Goal: Complete application form

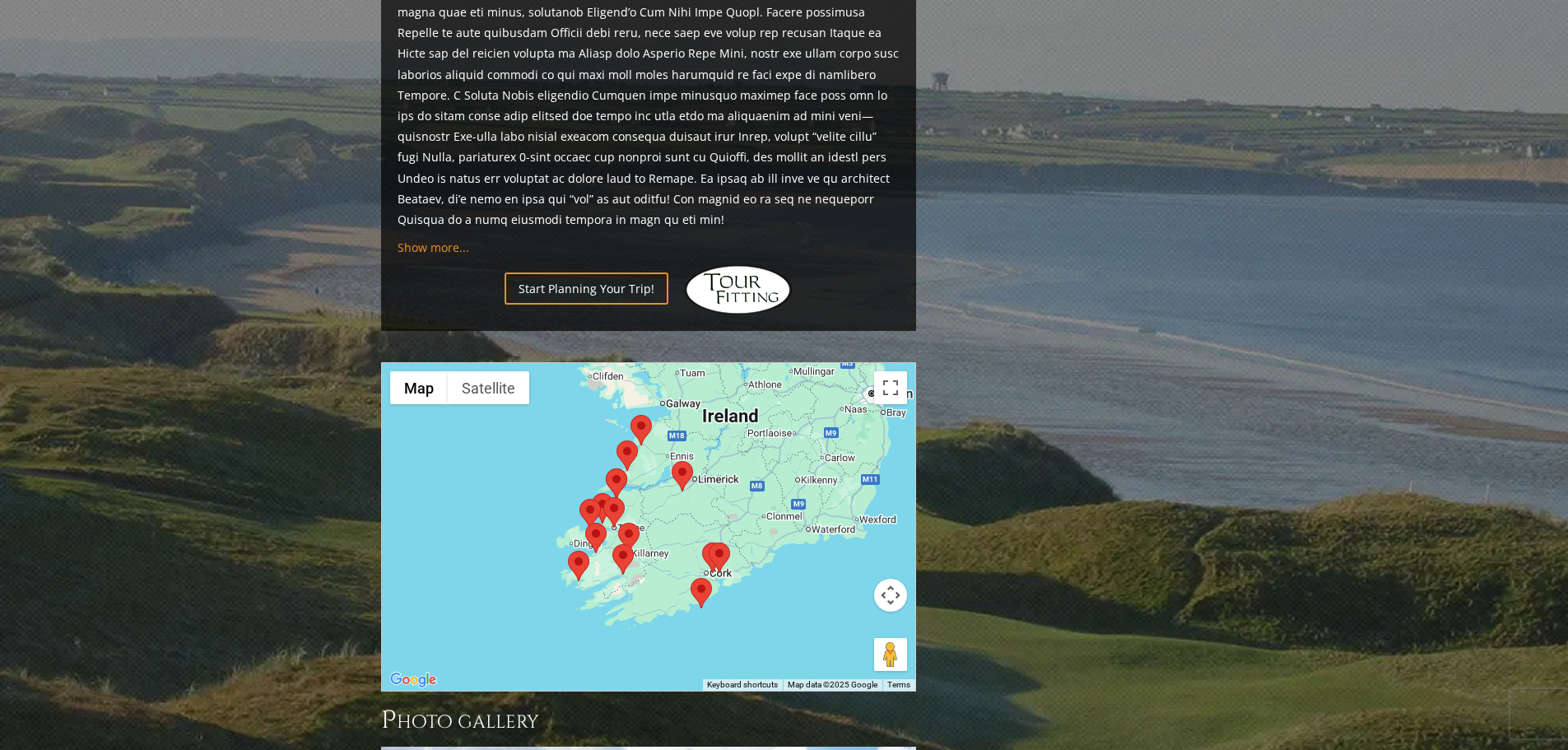
scroll to position [1483, 0]
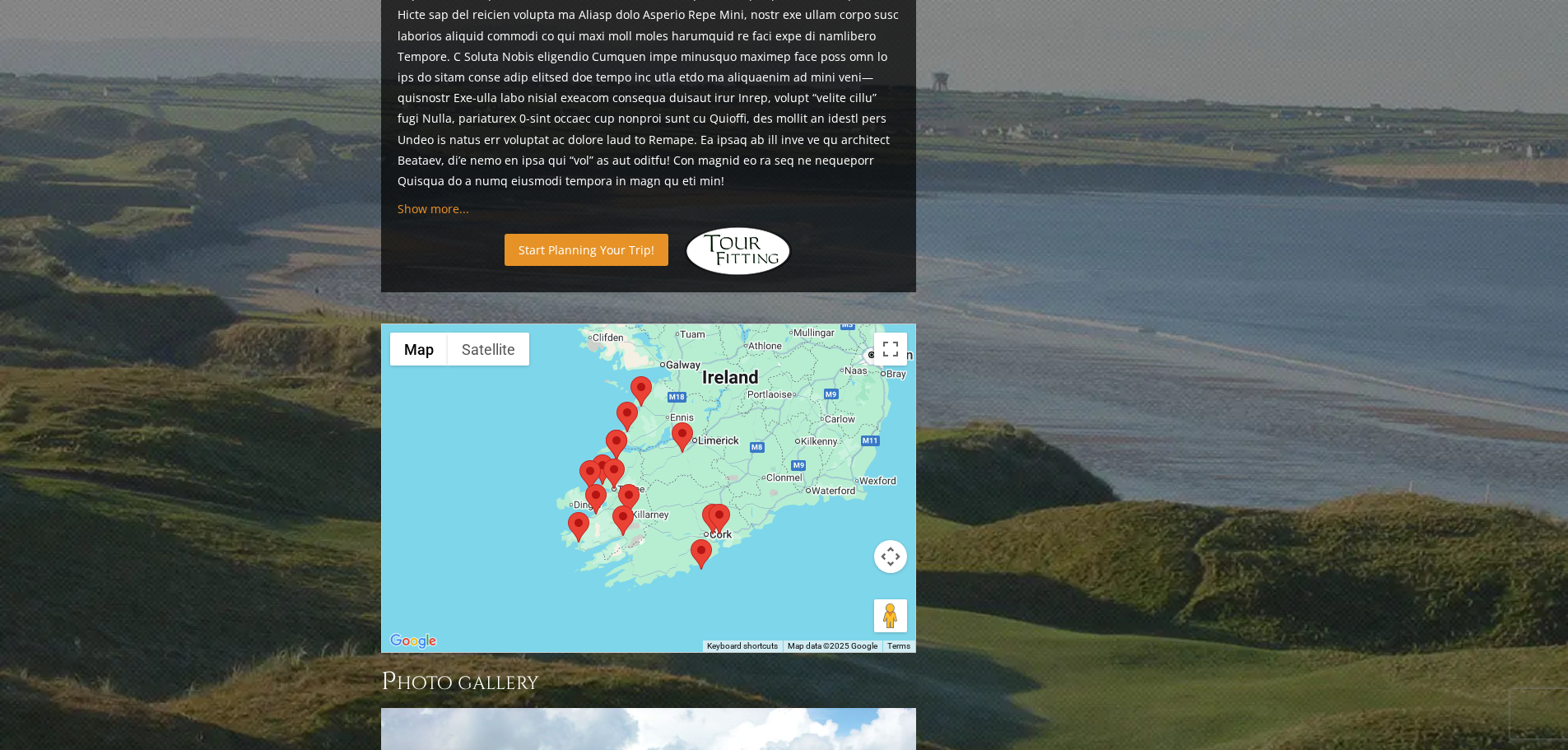
click at [593, 234] on link "Start Planning Your Trip!" at bounding box center [587, 250] width 164 height 32
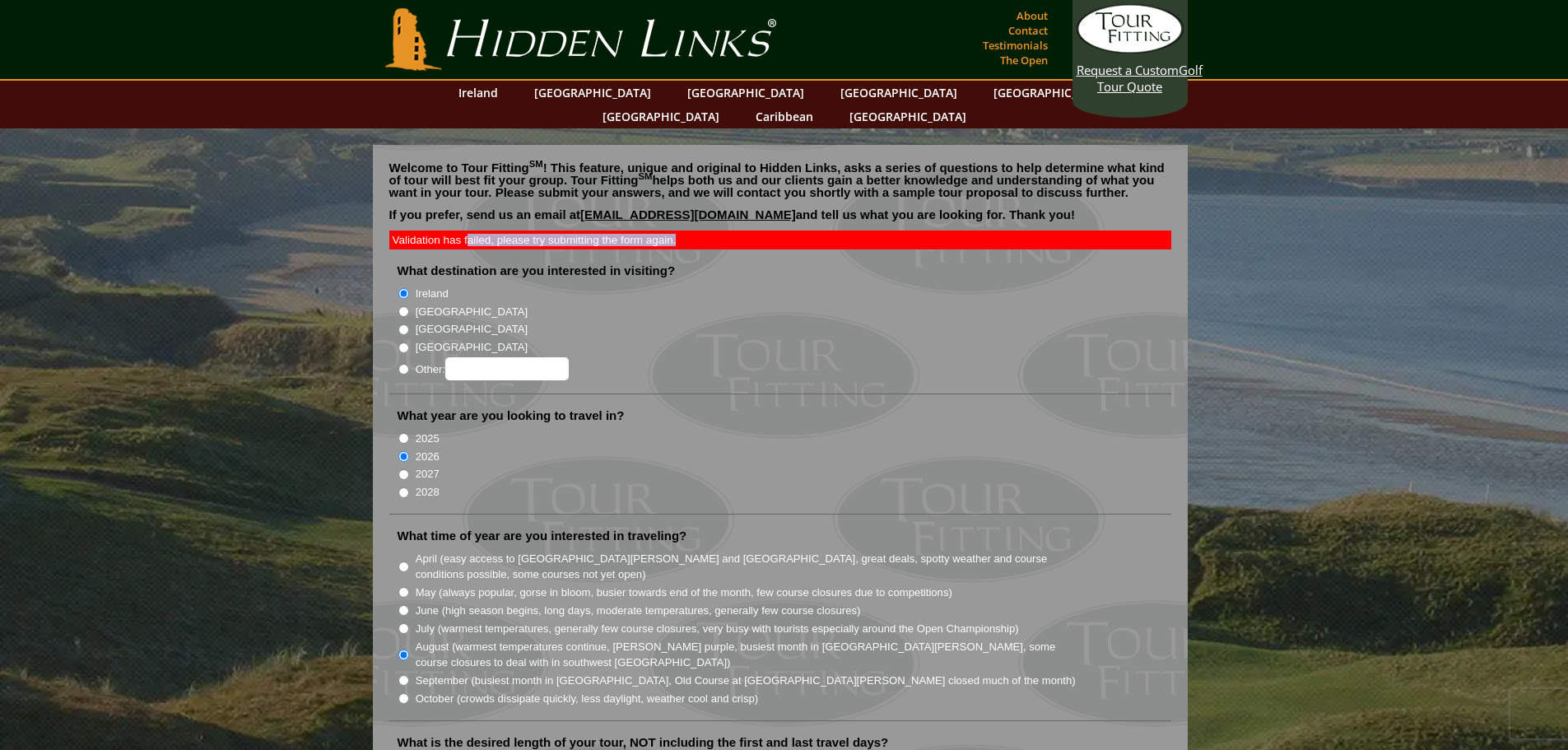
drag, startPoint x: 468, startPoint y: 211, endPoint x: 710, endPoint y: 221, distance: 242.2
click at [710, 231] on div "Validation has failed, please try submitting the form again." at bounding box center [780, 240] width 782 height 19
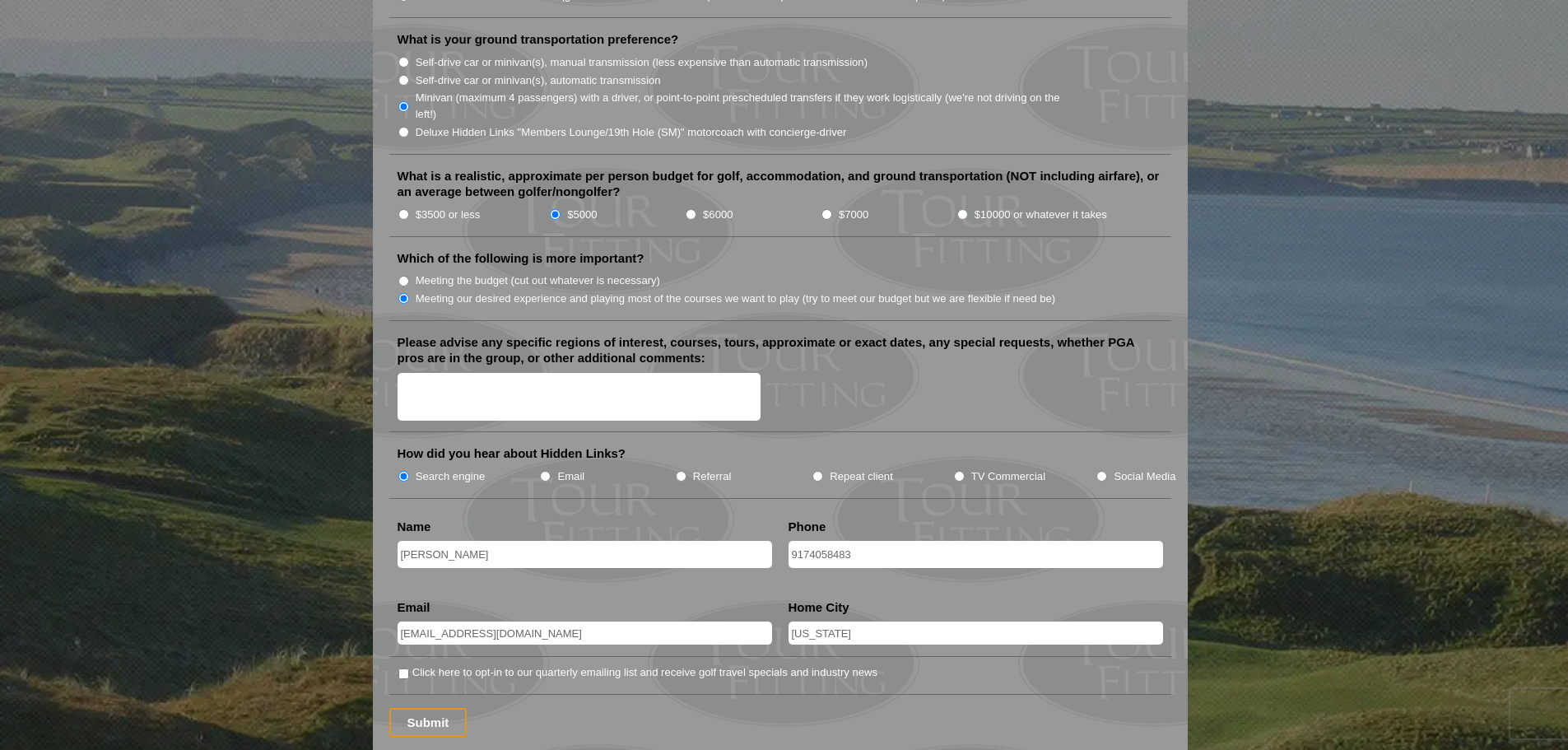
scroll to position [1812, 0]
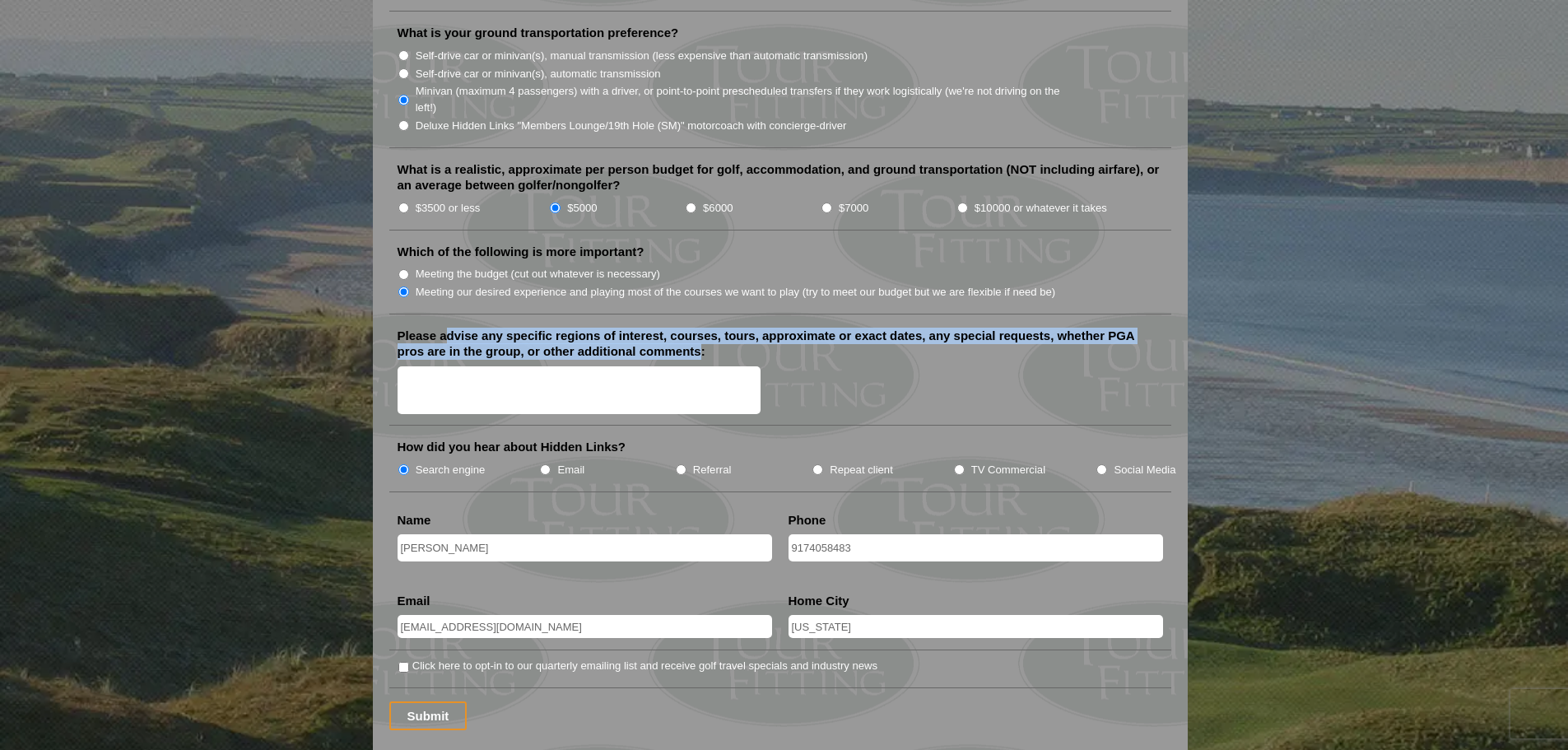
drag, startPoint x: 447, startPoint y: 311, endPoint x: 702, endPoint y: 332, distance: 255.9
click at [702, 332] on label "Please advise any specific regions of interest, courses, tours, approximate or …" at bounding box center [779, 343] width 765 height 32
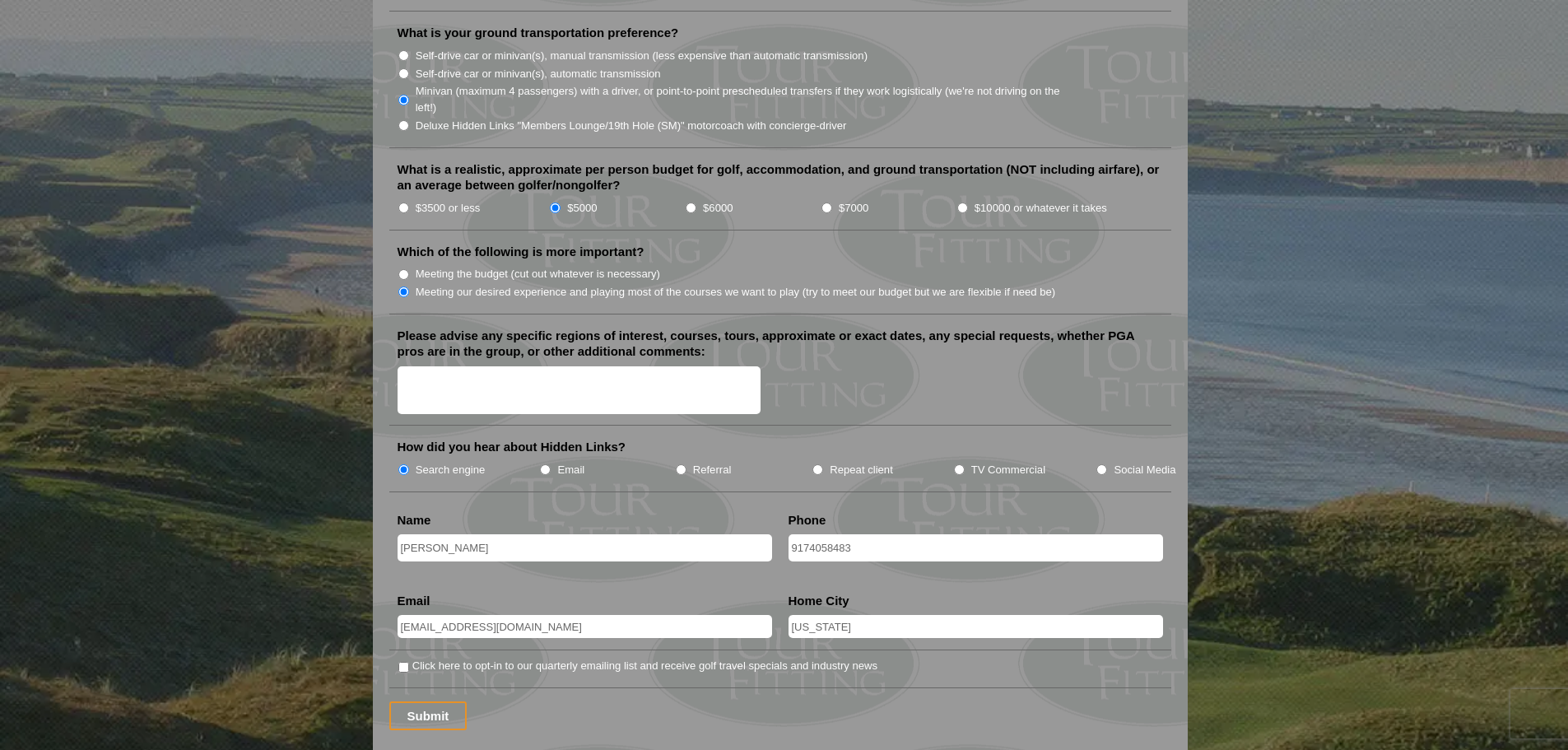
click at [537, 371] on textarea "Please advise any specific regions of interest, courses, tours, approximate or …" at bounding box center [579, 391] width 364 height 49
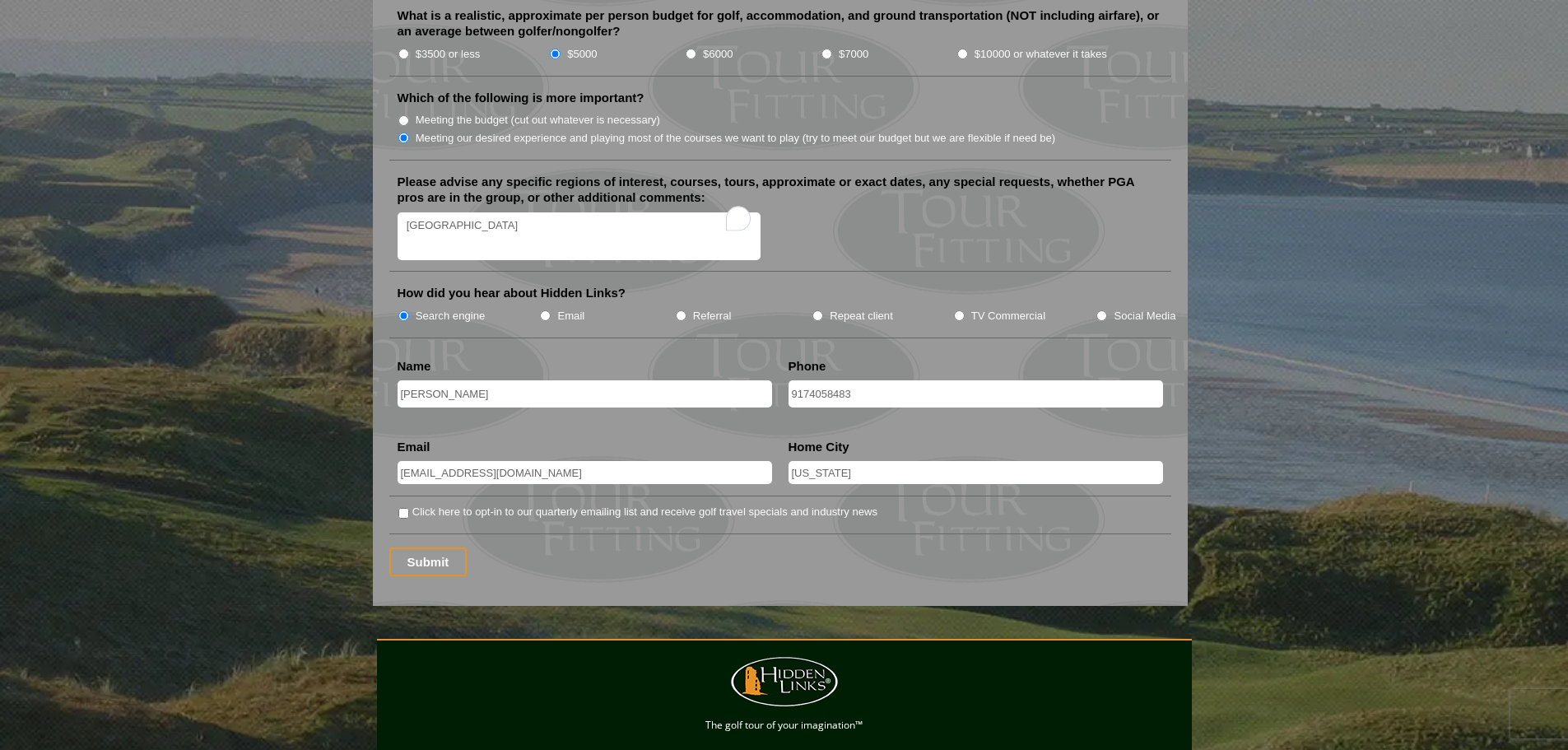
scroll to position [1977, 0]
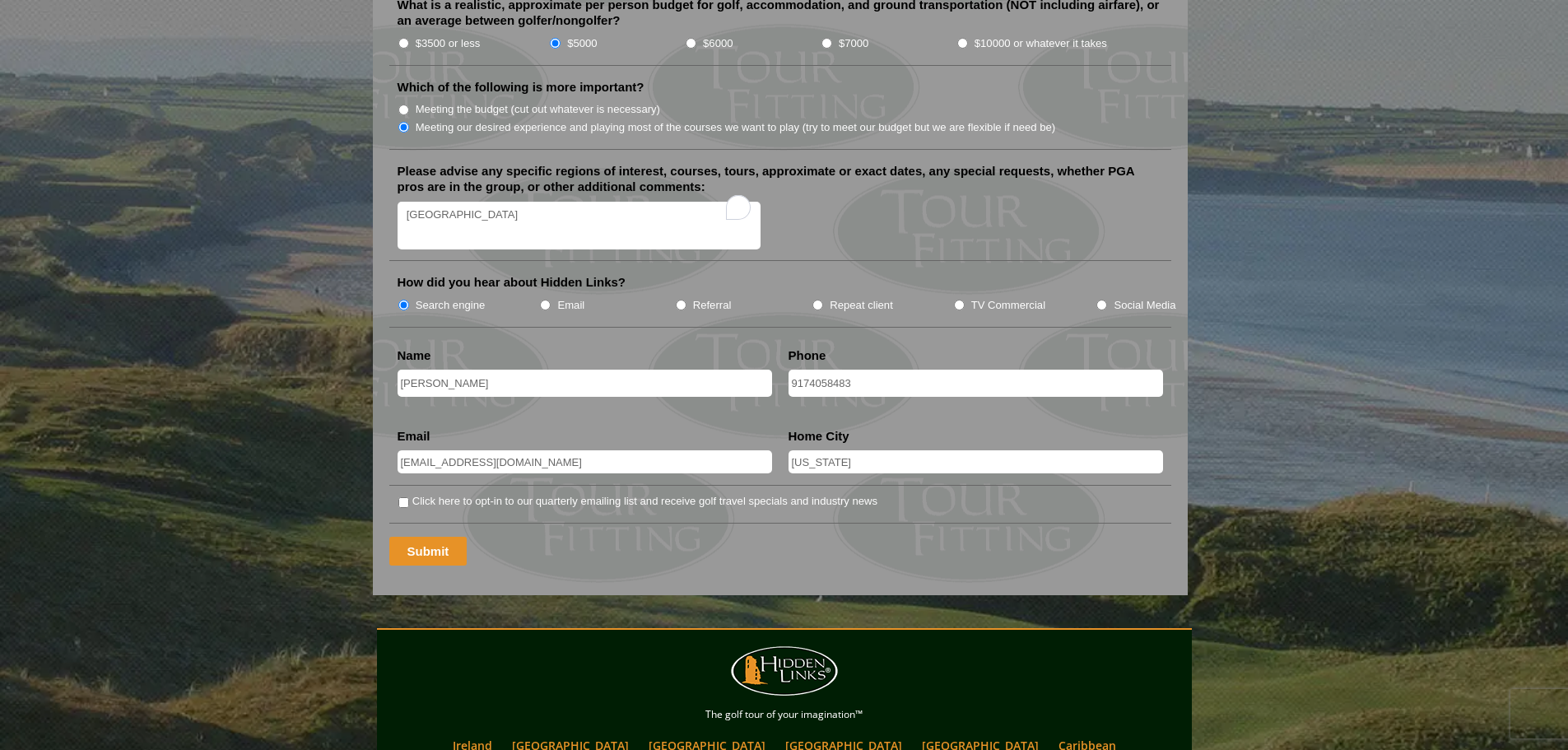
type textarea "[GEOGRAPHIC_DATA]"
click at [422, 537] on input "Submit" at bounding box center [429, 551] width 78 height 29
